Goal: Information Seeking & Learning: Learn about a topic

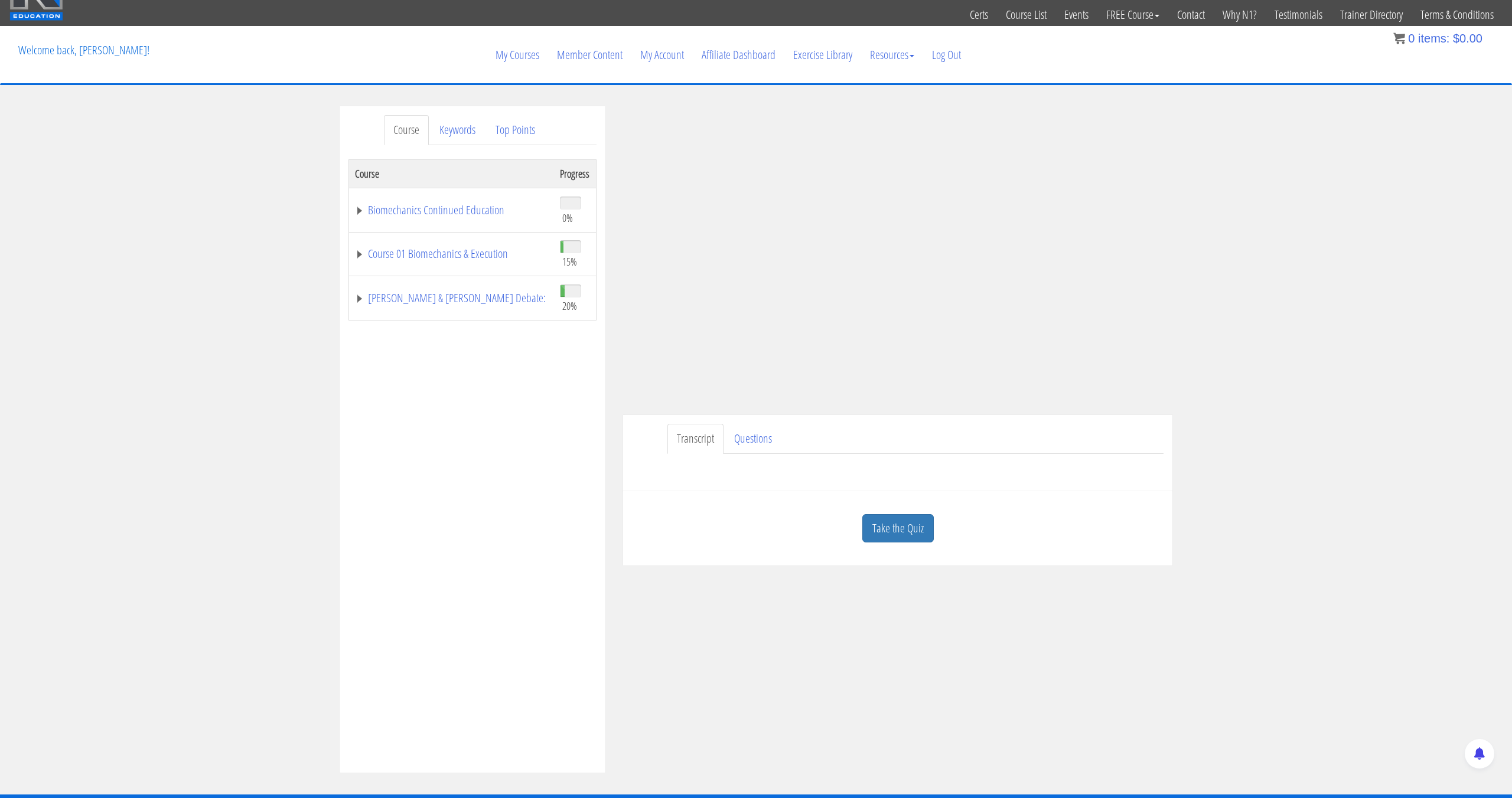
click at [904, 513] on div "Take the Quiz" at bounding box center [898, 528] width 531 height 57
click at [899, 522] on link "Take the Quiz" at bounding box center [898, 529] width 72 height 29
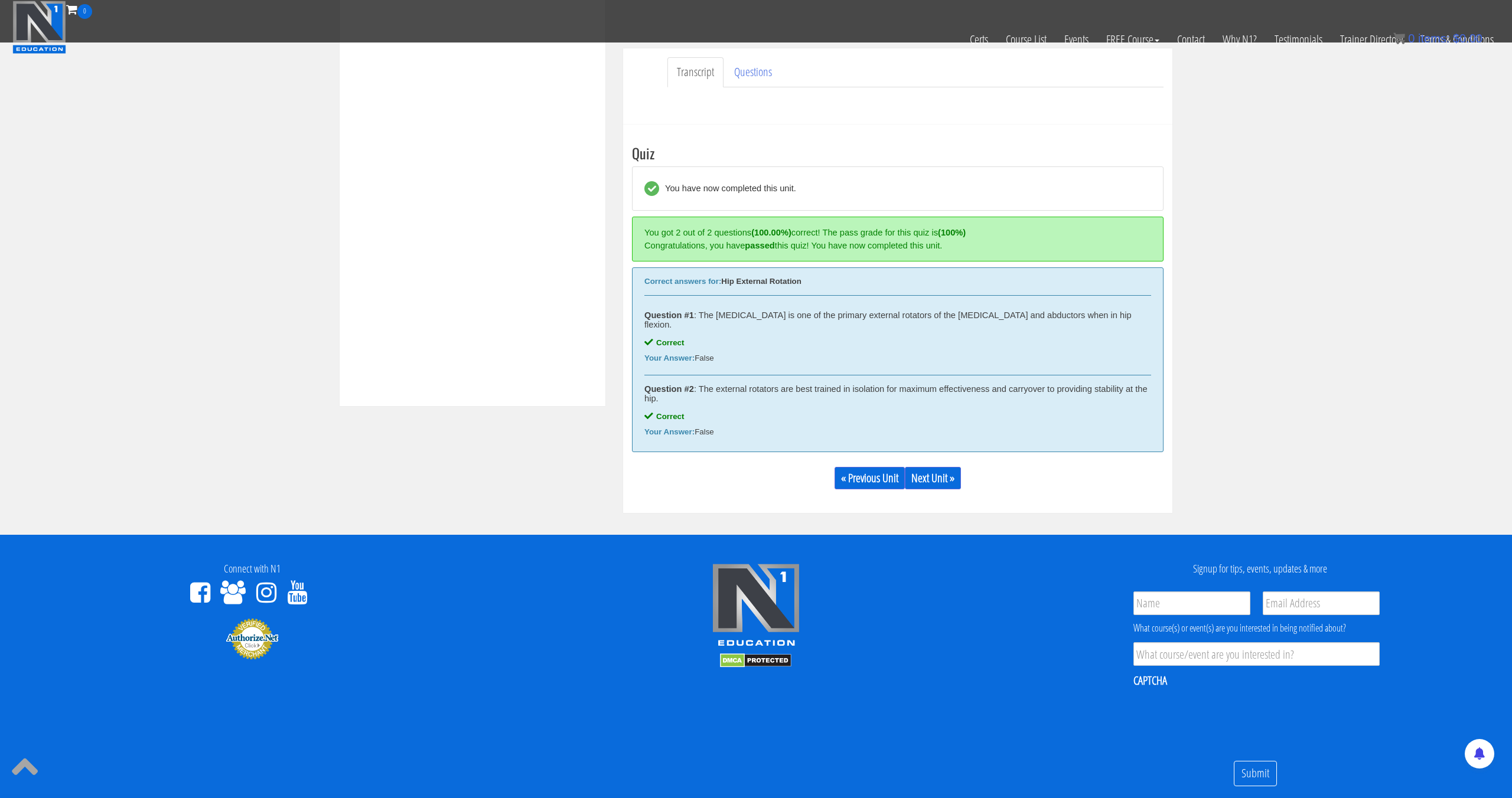
scroll to position [347, 0]
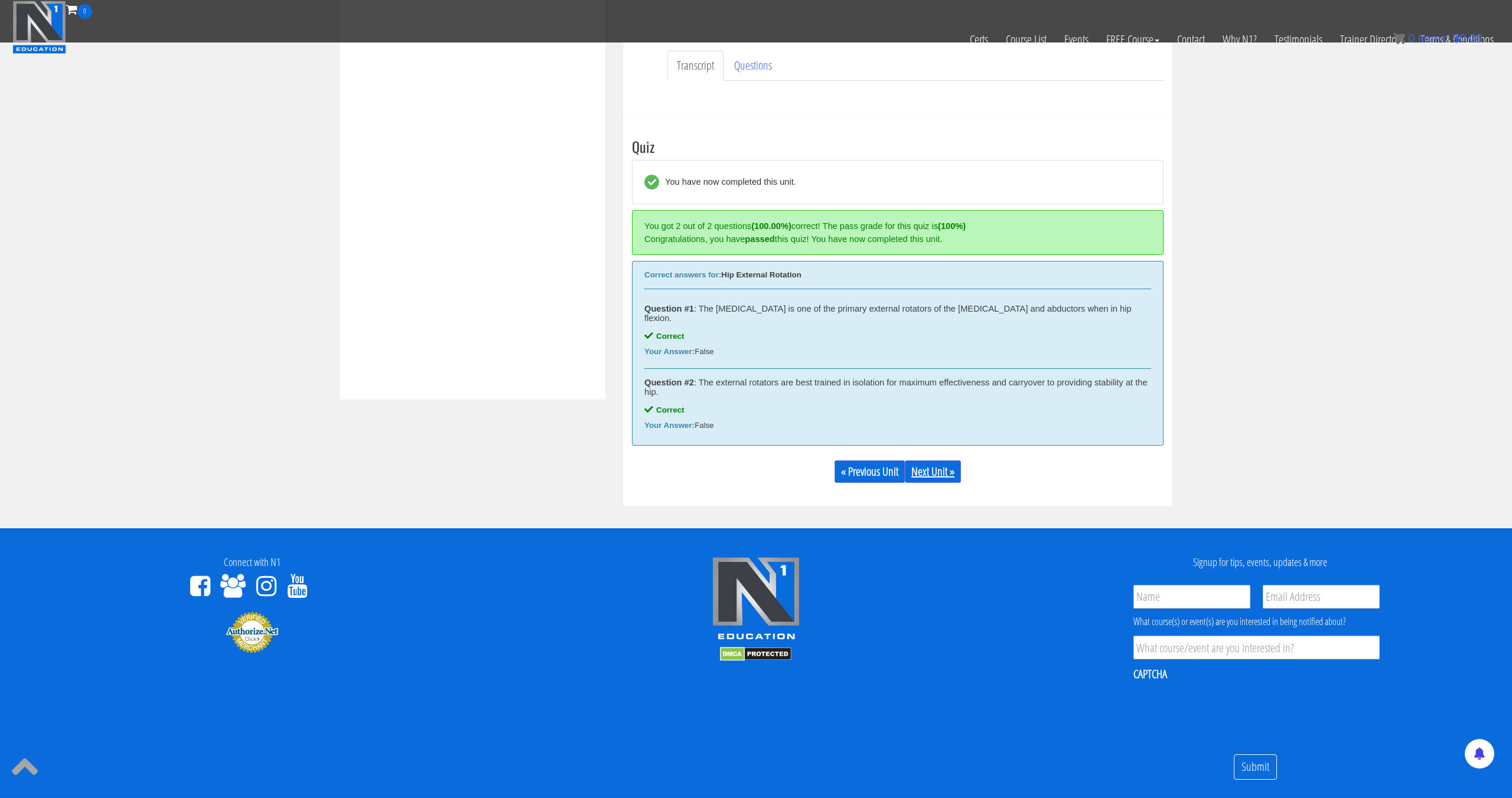
click at [934, 466] on link "Next Unit »" at bounding box center [933, 472] width 56 height 22
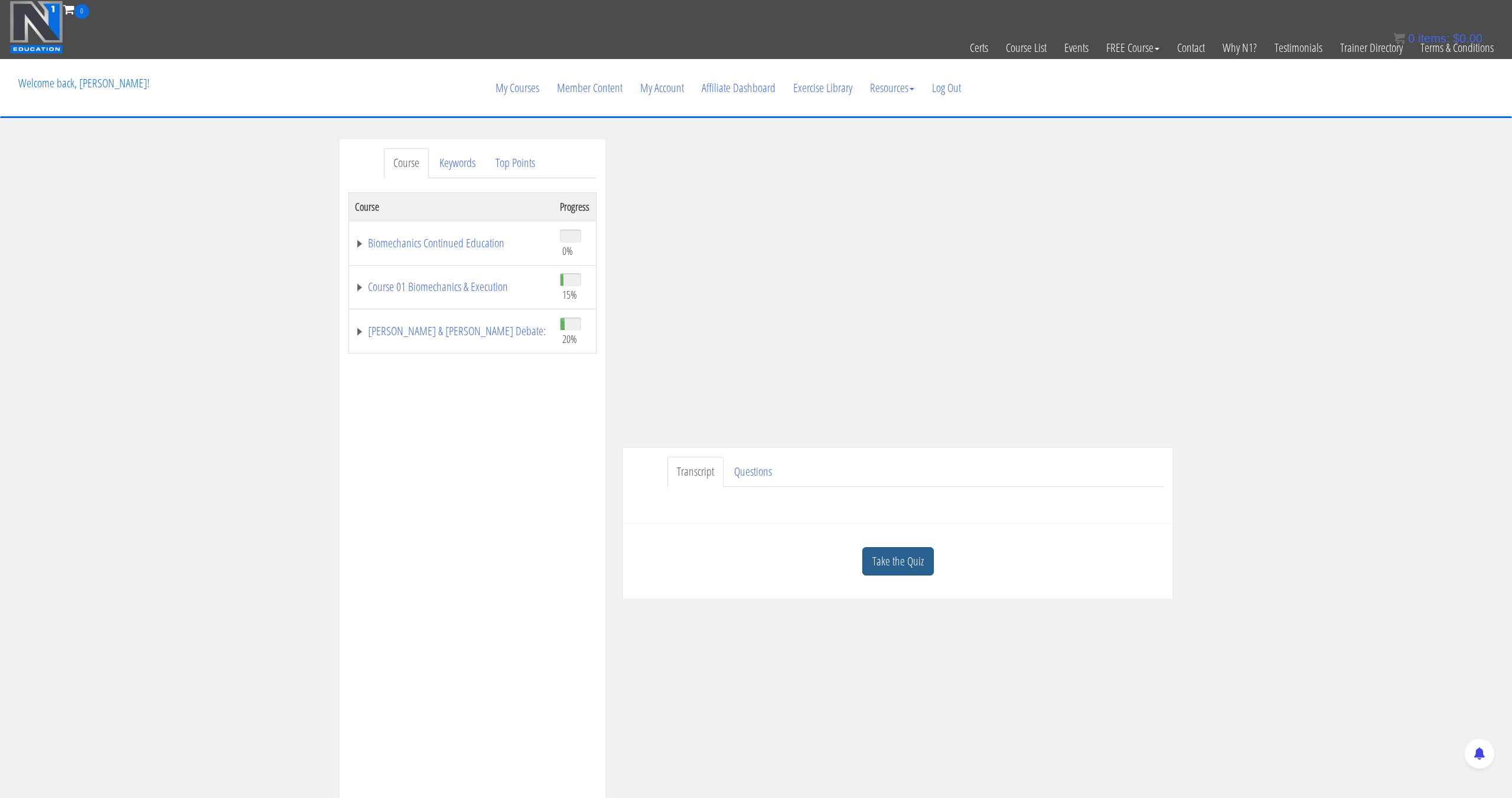
click at [921, 553] on link "Take the Quiz" at bounding box center [898, 562] width 72 height 29
